Goal: Transaction & Acquisition: Purchase product/service

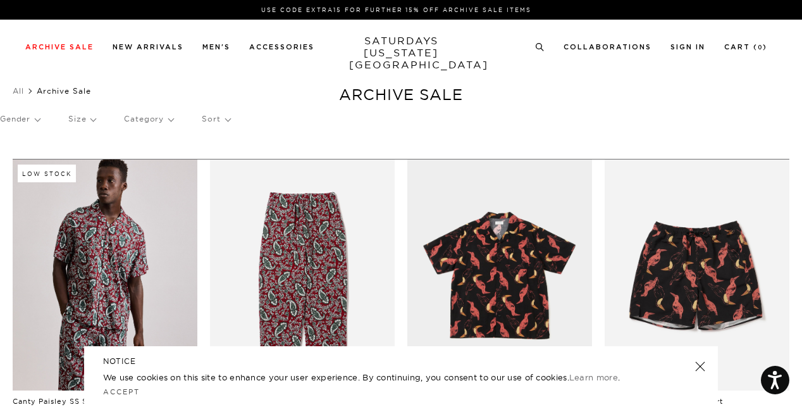
click at [696, 371] on link at bounding box center [700, 366] width 18 height 18
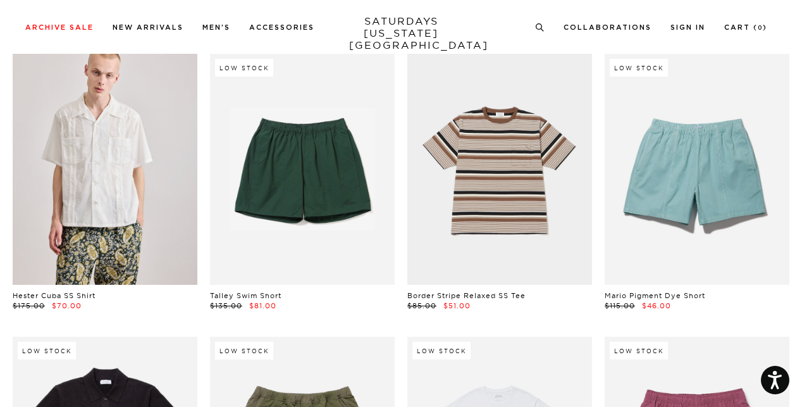
scroll to position [2085, 8]
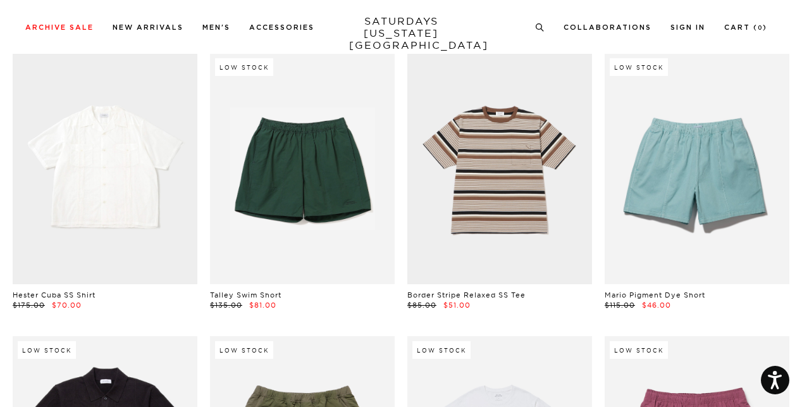
click at [118, 164] on link at bounding box center [105, 168] width 185 height 231
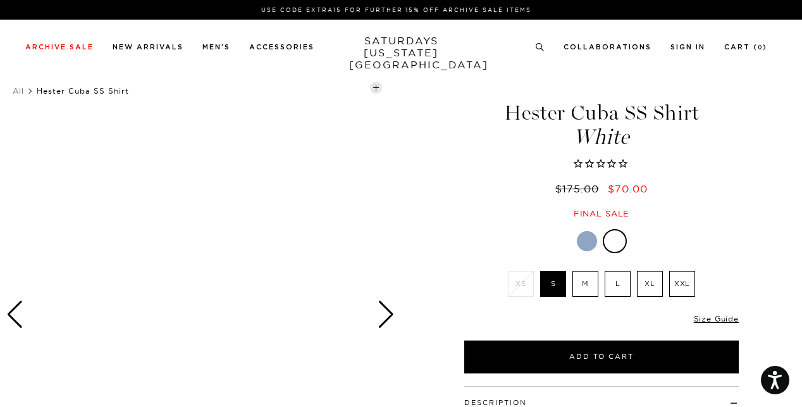
click at [583, 240] on div at bounding box center [587, 241] width 20 height 20
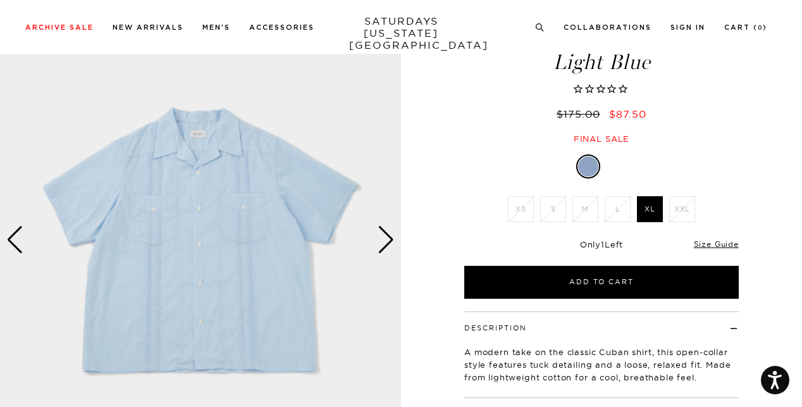
scroll to position [74, 8]
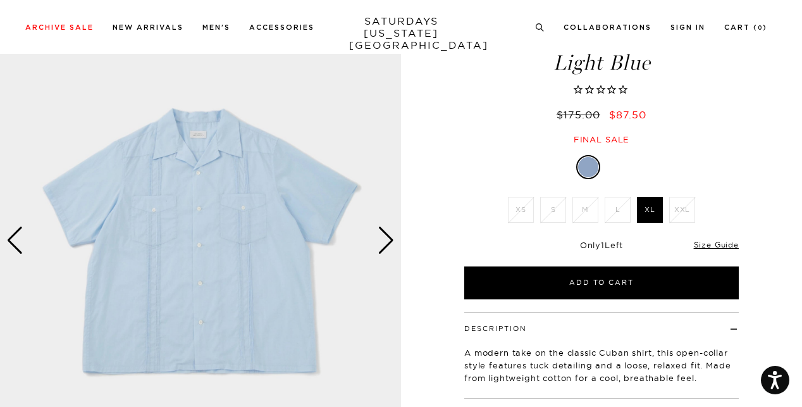
click at [382, 237] on div "Next slide" at bounding box center [386, 240] width 17 height 28
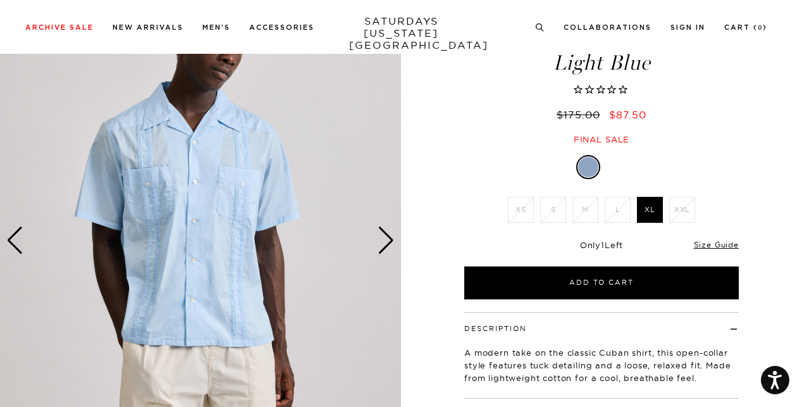
click at [382, 237] on div "Next slide" at bounding box center [386, 240] width 17 height 28
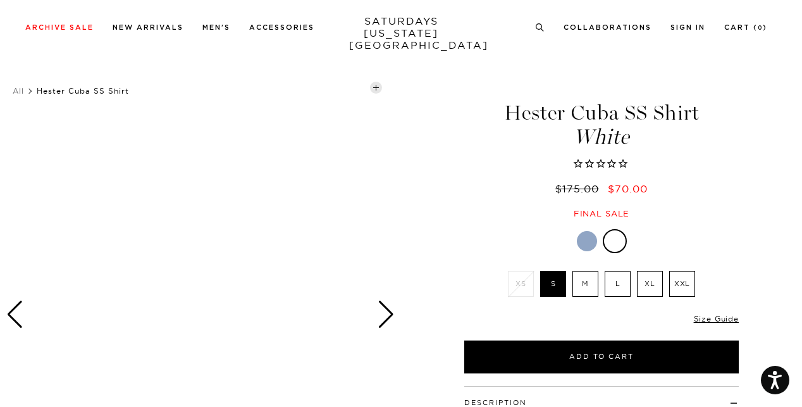
scroll to position [154, 0]
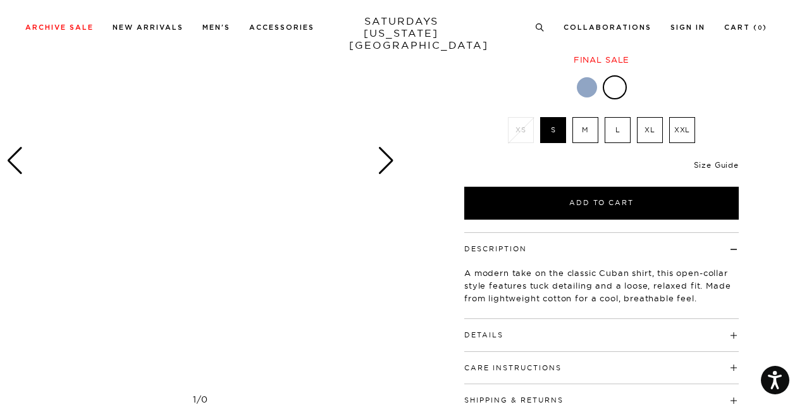
click at [718, 165] on link "Size Guide" at bounding box center [716, 164] width 45 height 9
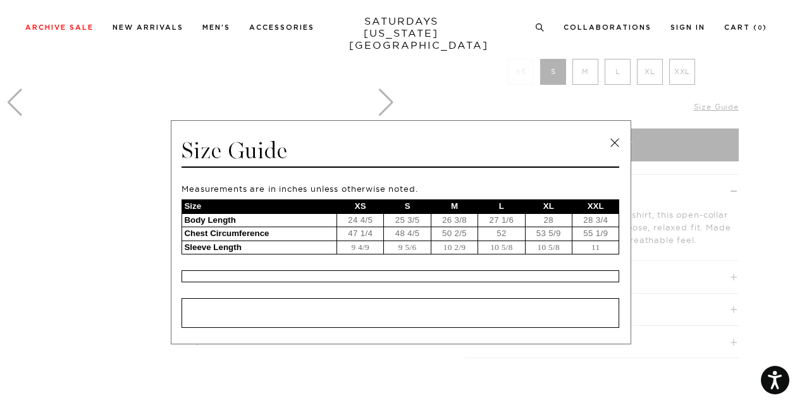
scroll to position [213, 0]
click at [613, 142] on link at bounding box center [614, 142] width 19 height 19
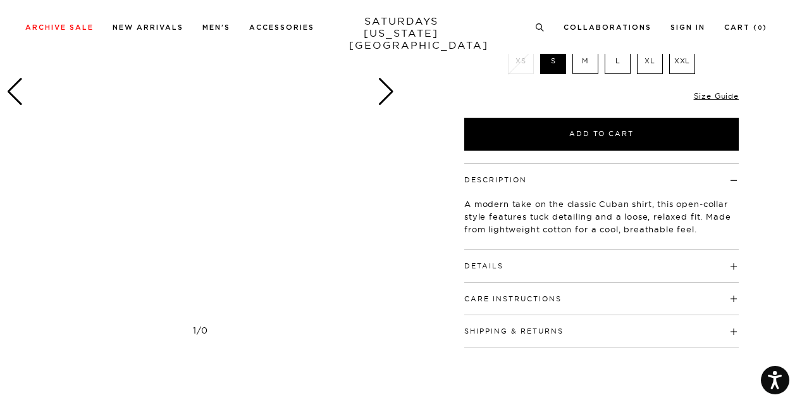
scroll to position [223, 0]
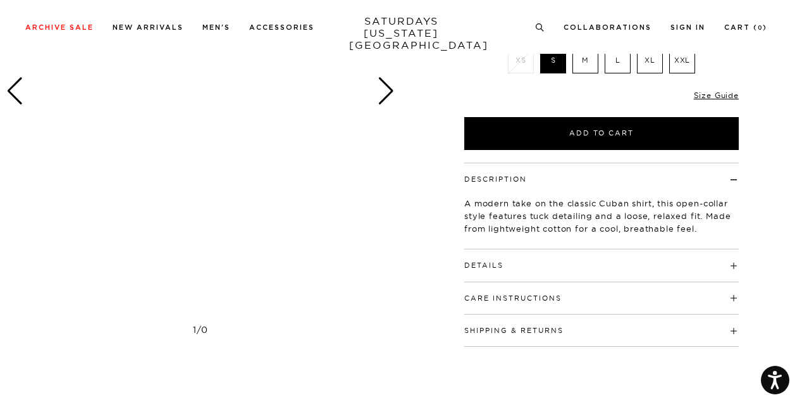
click at [385, 99] on div "Next slide" at bounding box center [386, 91] width 17 height 28
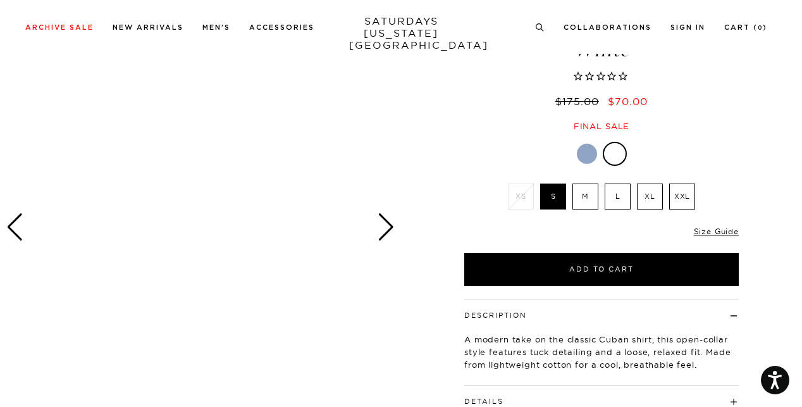
click at [585, 147] on div at bounding box center [587, 154] width 20 height 20
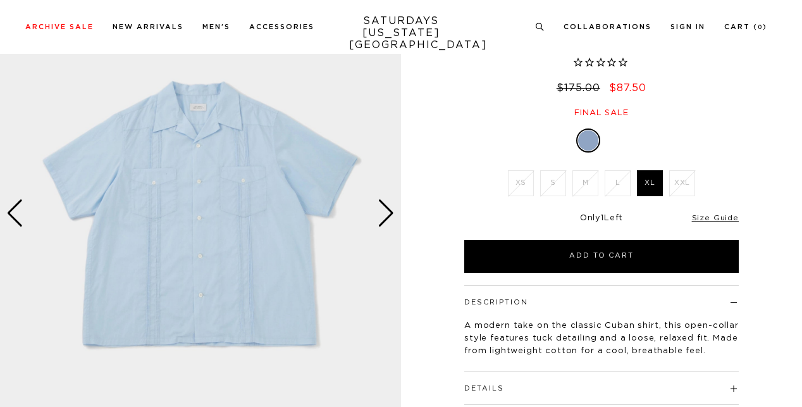
scroll to position [150, 0]
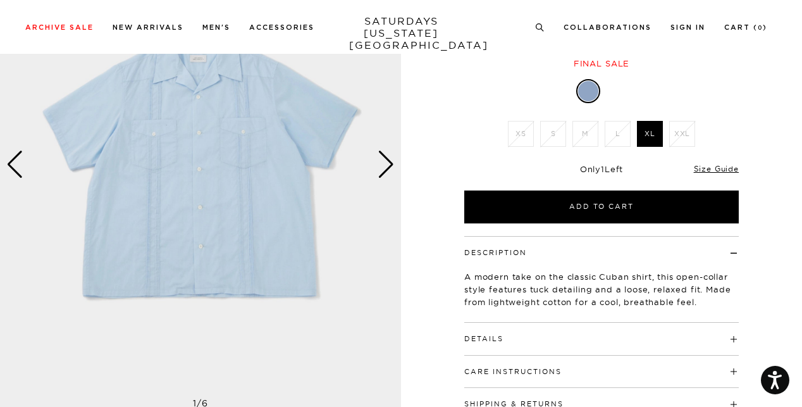
click at [386, 165] on div "Next slide" at bounding box center [386, 165] width 17 height 28
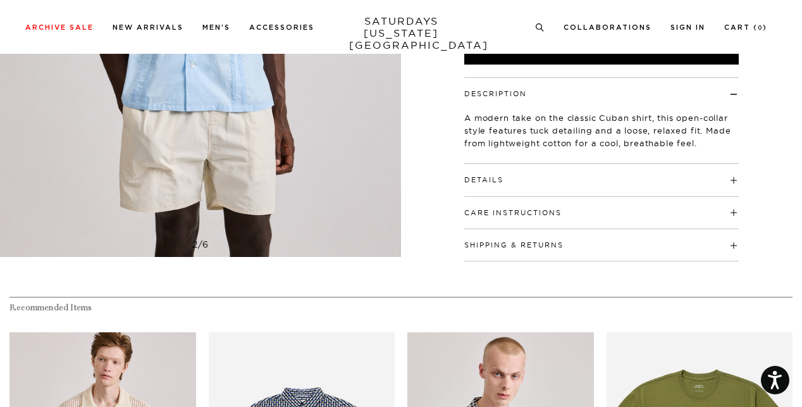
scroll to position [309, 0]
click at [731, 176] on h4 "Details" at bounding box center [601, 173] width 274 height 21
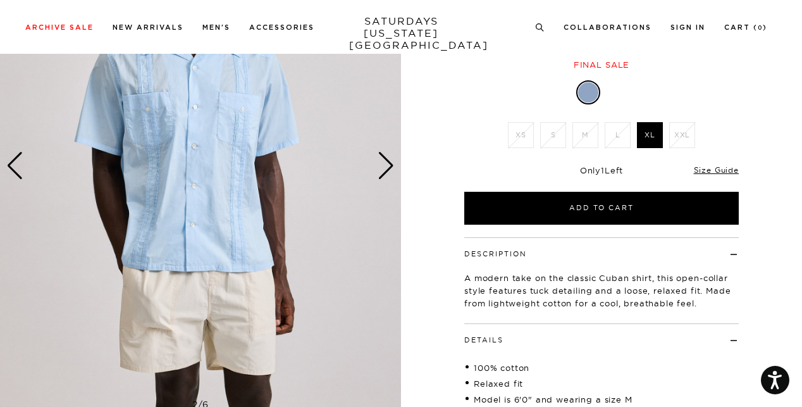
scroll to position [149, 0]
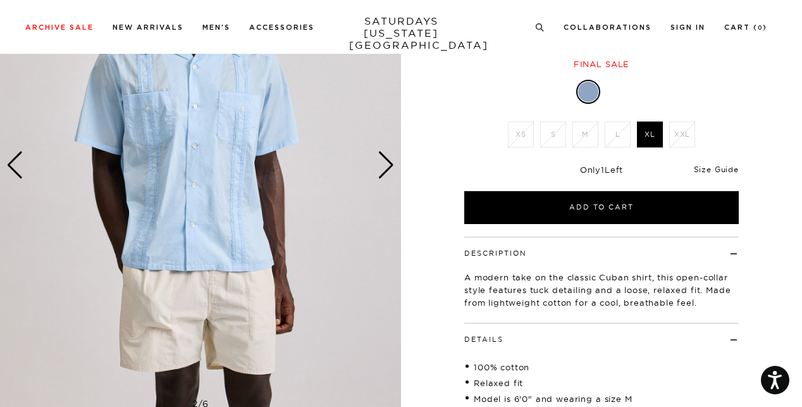
click at [722, 168] on link "Size Guide" at bounding box center [716, 168] width 45 height 9
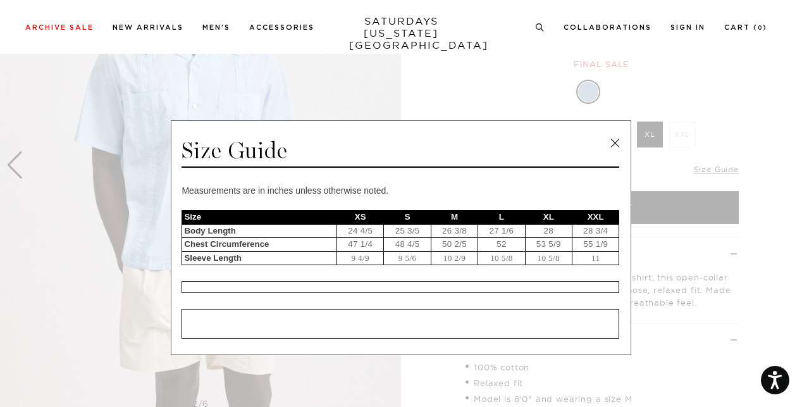
click at [610, 140] on link at bounding box center [614, 142] width 19 height 19
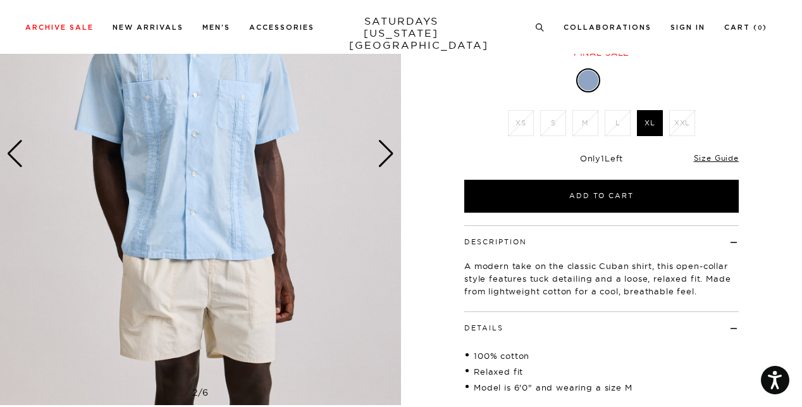
scroll to position [0, 0]
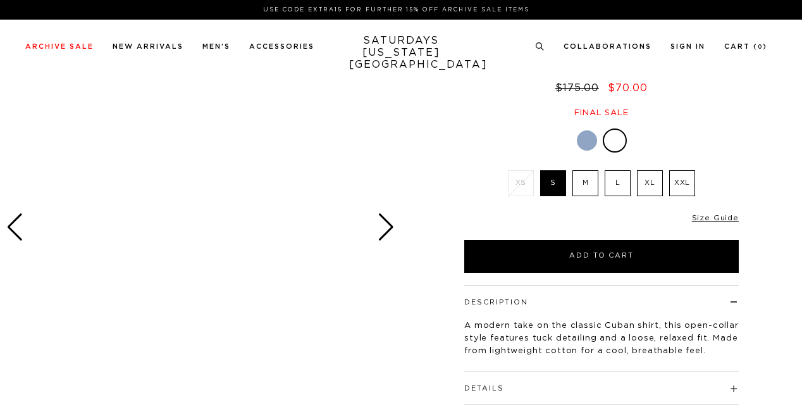
scroll to position [87, 0]
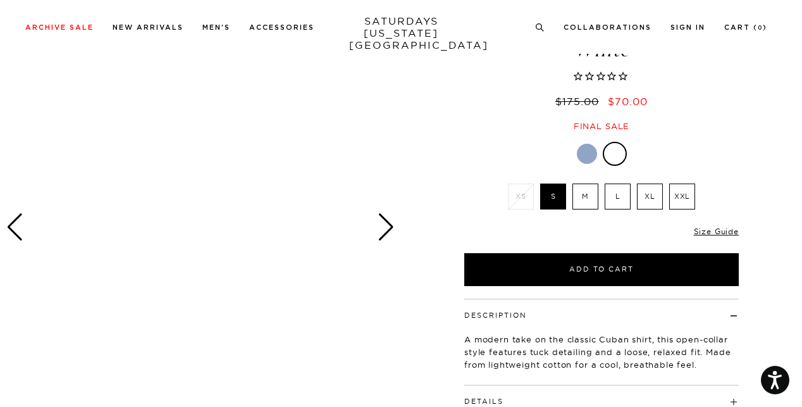
click at [388, 228] on div "Next slide" at bounding box center [386, 227] width 17 height 28
click at [383, 221] on div "Next slide" at bounding box center [386, 227] width 17 height 28
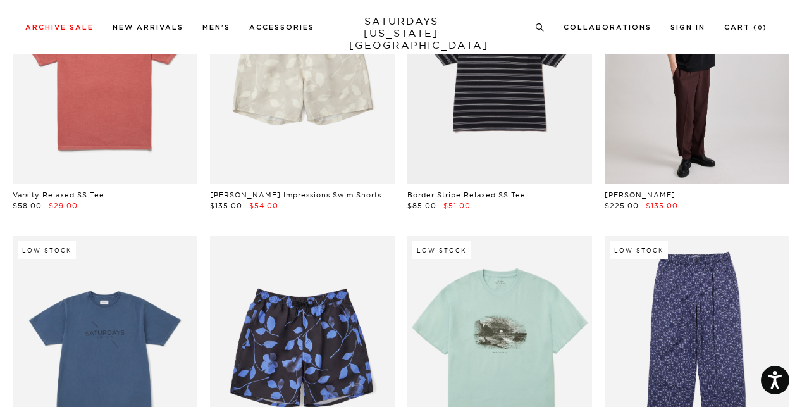
scroll to position [2723, 8]
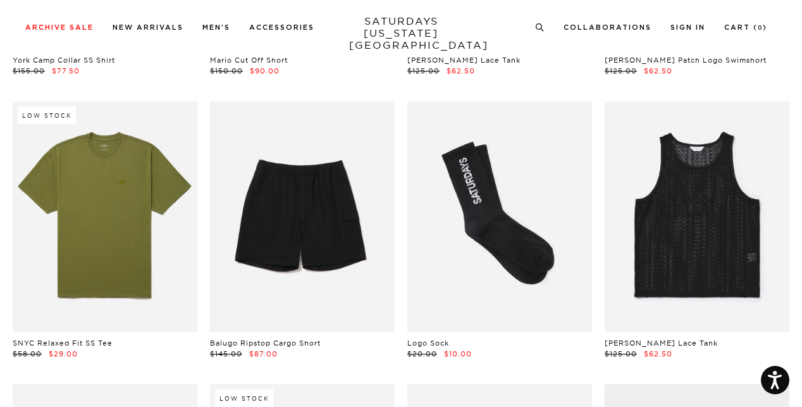
scroll to position [5402, 8]
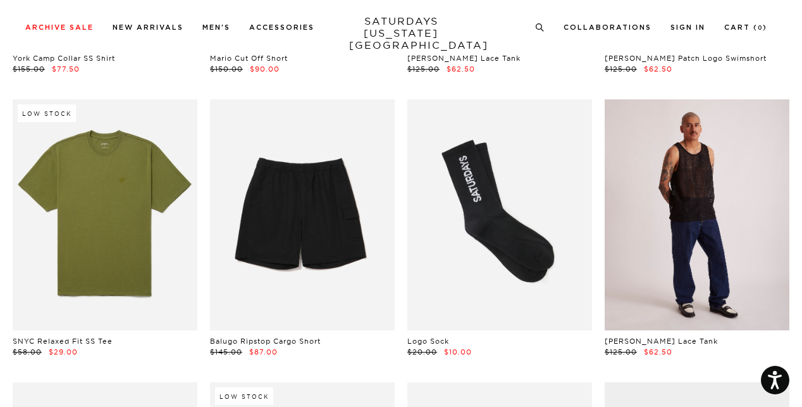
click at [696, 195] on link at bounding box center [697, 214] width 185 height 231
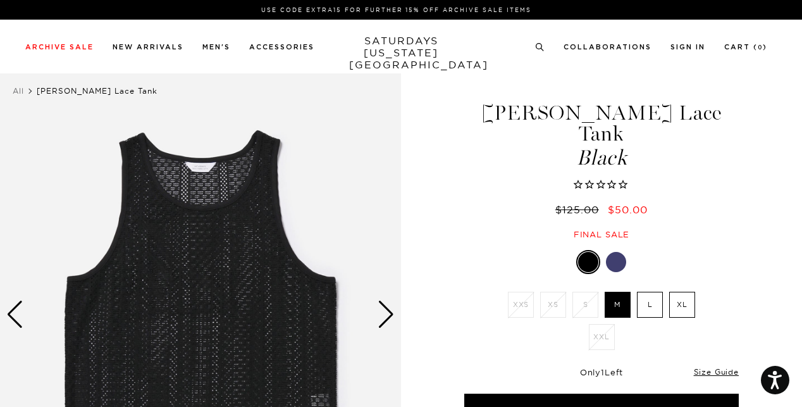
click at [381, 315] on div "Next slide" at bounding box center [386, 314] width 17 height 28
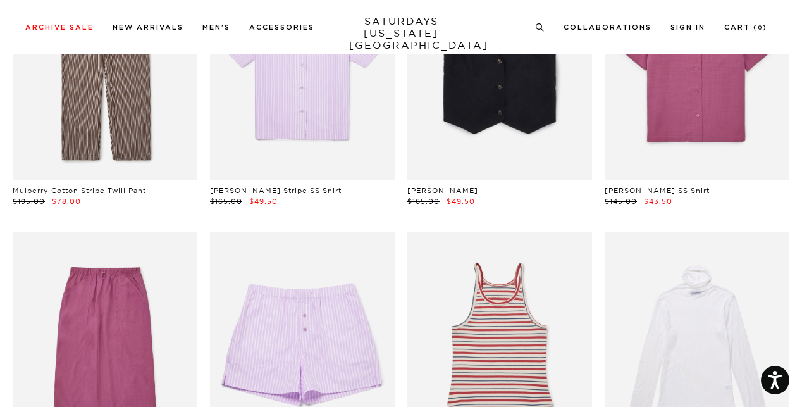
scroll to position [23137, 8]
